Goal: Transaction & Acquisition: Book appointment/travel/reservation

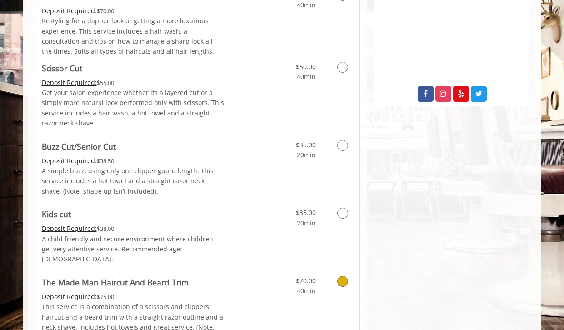
scroll to position [456, 0]
click at [336, 69] on link "Grooming services" at bounding box center [340, 70] width 23 height 25
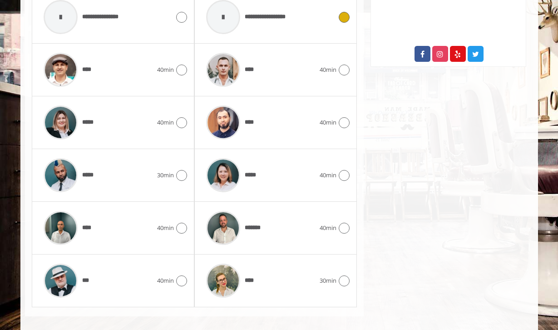
scroll to position [501, 0]
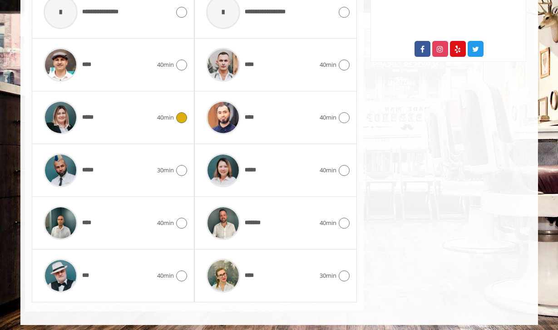
click at [174, 115] on div at bounding box center [180, 117] width 13 height 11
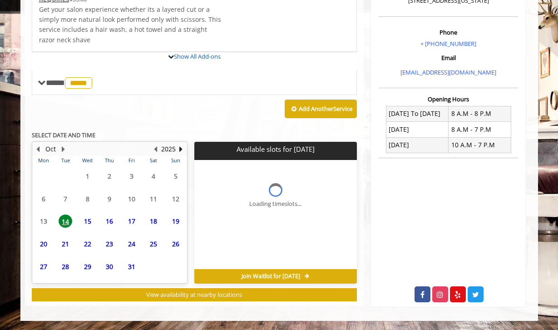
scroll to position [337, 0]
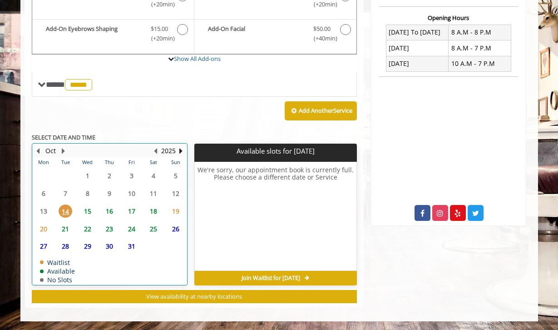
click at [80, 210] on div "15" at bounding box center [87, 210] width 18 height 13
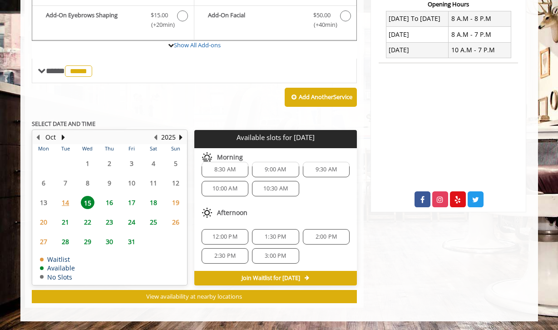
scroll to position [0, 0]
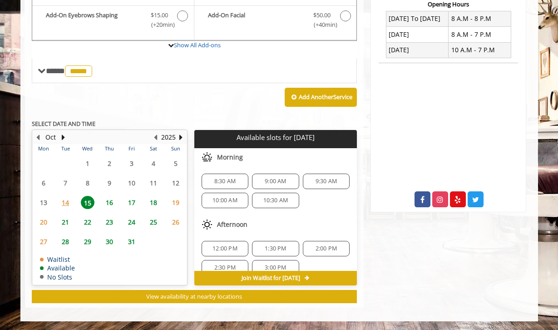
click at [269, 200] on span "10:30 AM" at bounding box center [275, 200] width 25 height 7
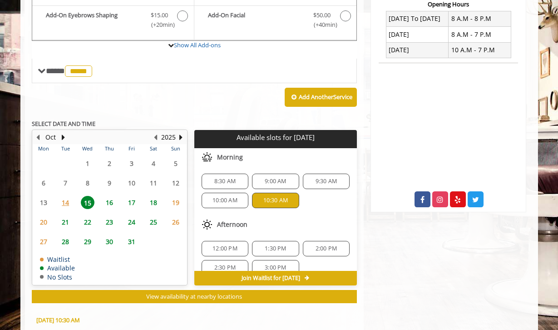
scroll to position [515, 0]
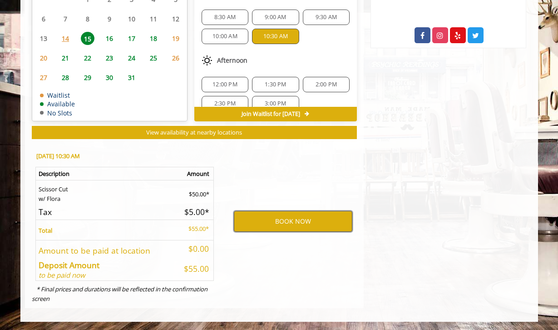
click at [259, 218] on button "BOOK NOW" at bounding box center [293, 221] width 119 height 21
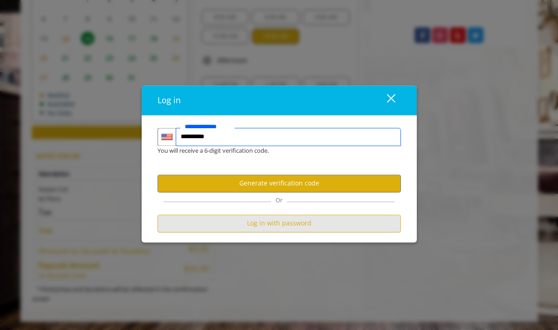
type input "**********"
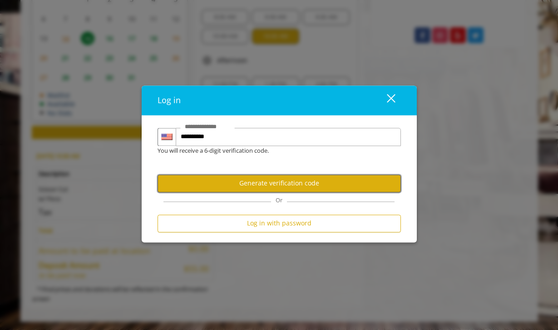
click at [223, 184] on button "Generate verification code" at bounding box center [280, 183] width 244 height 18
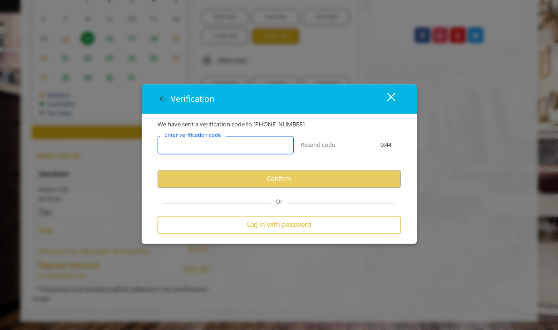
click at [206, 150] on input "Enter verification code" at bounding box center [226, 145] width 136 height 18
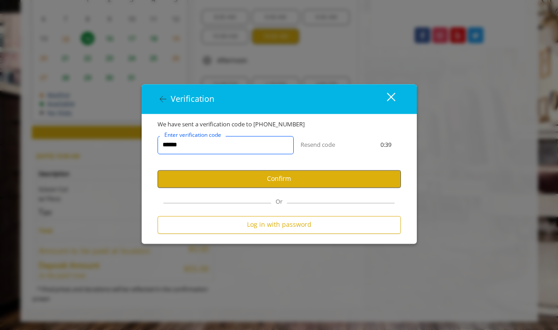
type input "******"
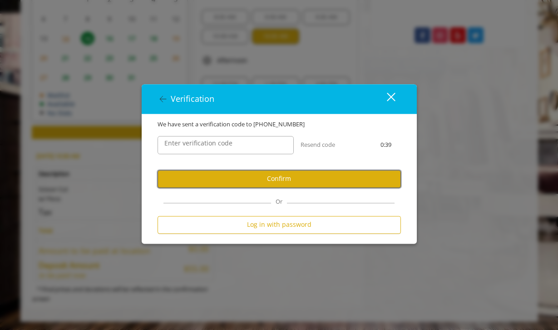
click at [248, 184] on button "Confirm" at bounding box center [280, 179] width 244 height 18
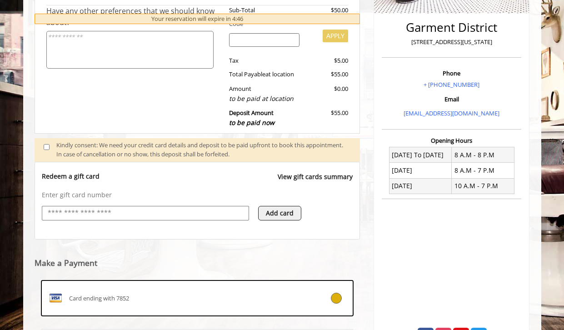
scroll to position [215, 0]
click at [103, 212] on input "text" at bounding box center [145, 212] width 197 height 11
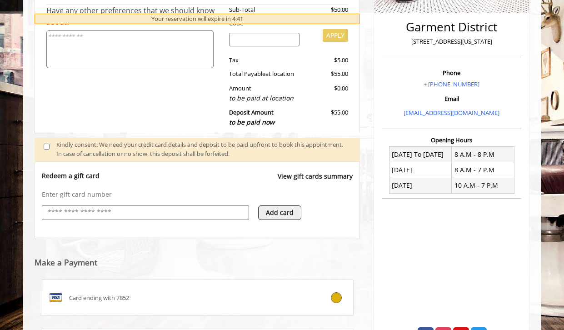
type input "**********"
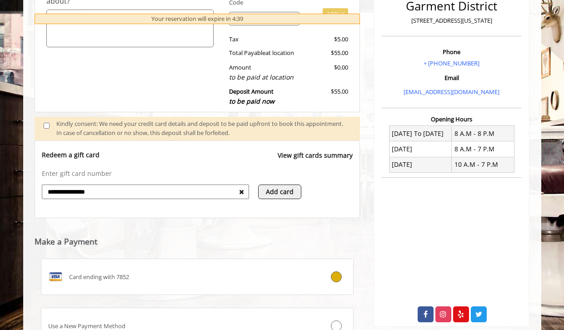
scroll to position [241, 0]
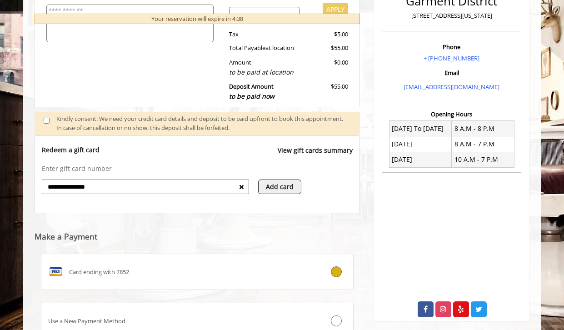
click at [268, 185] on button "Add card" at bounding box center [279, 186] width 43 height 15
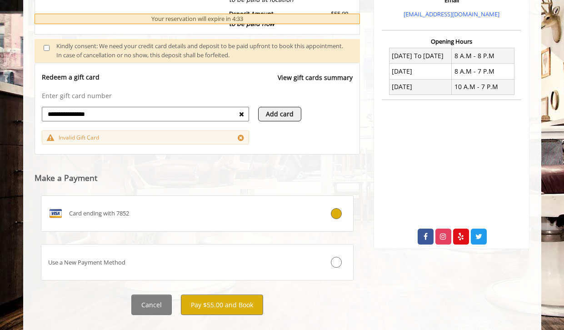
scroll to position [312, 0]
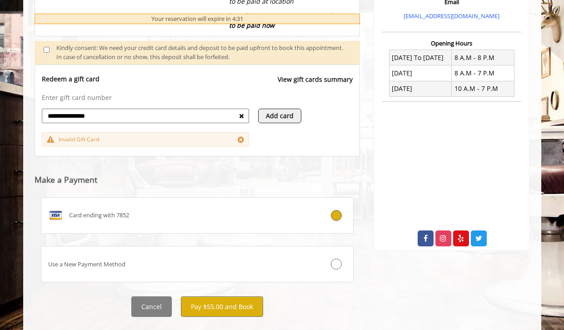
click at [239, 114] on input "**********" at bounding box center [143, 115] width 192 height 11
click at [244, 116] on icon at bounding box center [241, 116] width 5 height 6
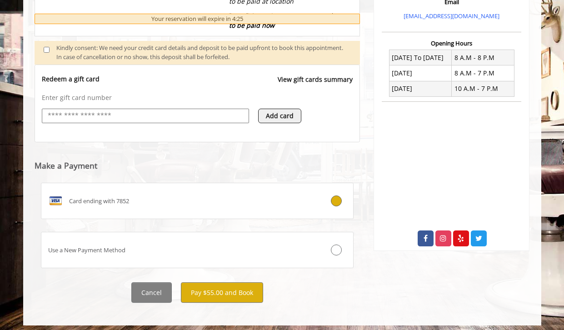
scroll to position [313, 0]
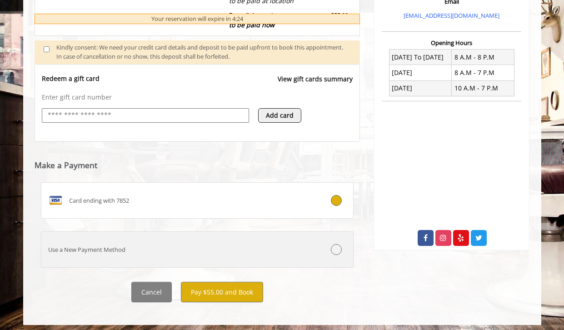
click at [338, 249] on icon at bounding box center [336, 249] width 11 height 11
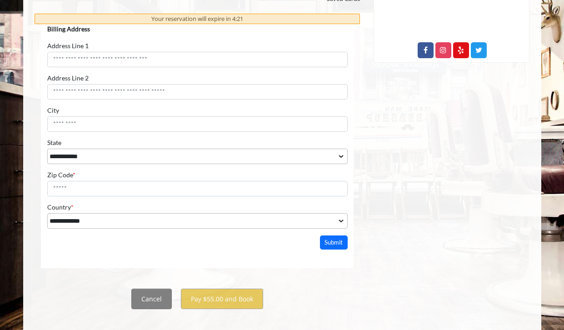
scroll to position [511, 0]
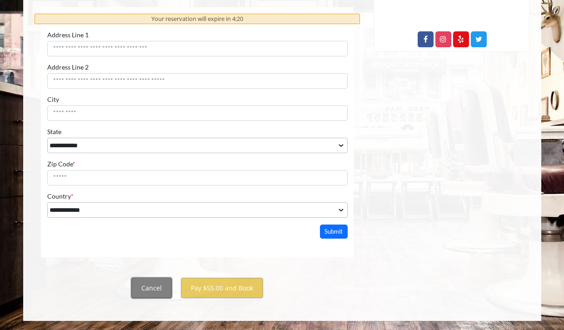
click at [157, 293] on button "Cancel" at bounding box center [151, 288] width 40 height 20
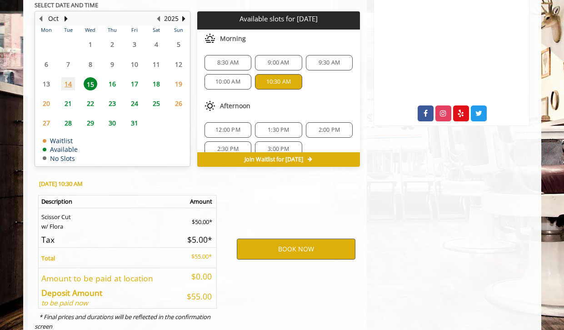
scroll to position [432, 0]
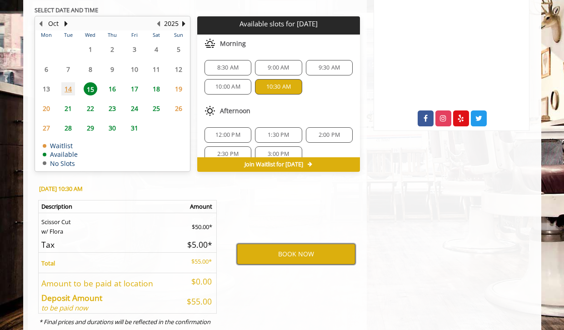
click at [257, 255] on button "BOOK NOW" at bounding box center [296, 254] width 119 height 21
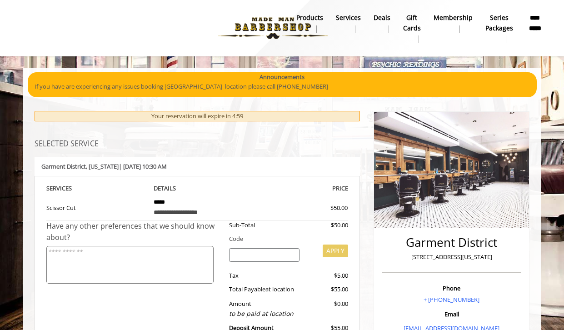
scroll to position [0, 0]
select select "***"
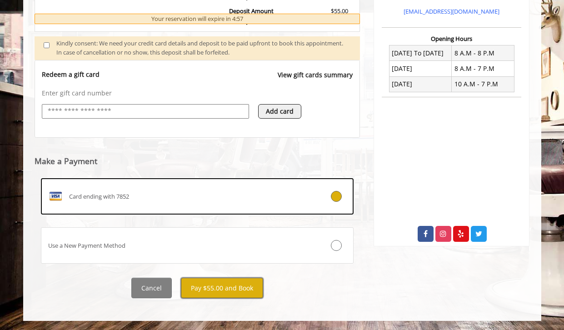
click at [218, 291] on button "Pay $55.00 and Book" at bounding box center [222, 288] width 82 height 20
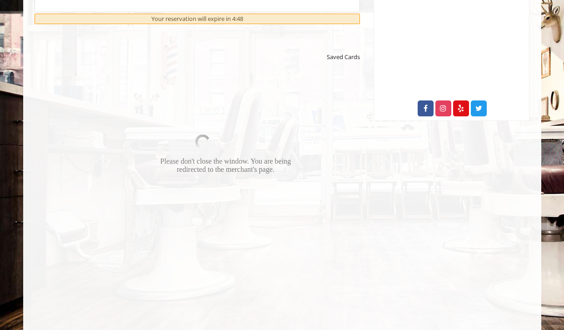
scroll to position [439, 0]
